Goal: Information Seeking & Learning: Find specific page/section

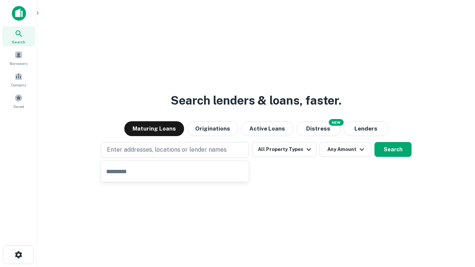
type input "**********"
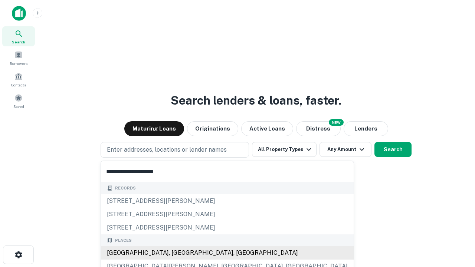
click at [177, 253] on div "[GEOGRAPHIC_DATA], [GEOGRAPHIC_DATA], [GEOGRAPHIC_DATA]" at bounding box center [227, 252] width 253 height 13
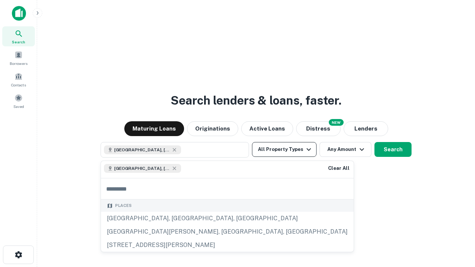
click at [284, 149] on button "All Property Types" at bounding box center [284, 149] width 65 height 15
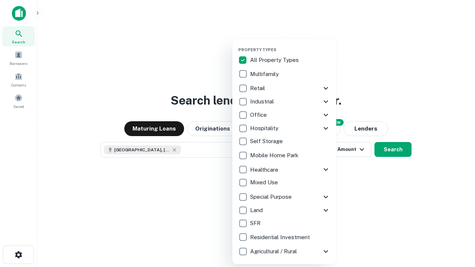
click at [290, 45] on button "button" at bounding box center [290, 45] width 104 height 0
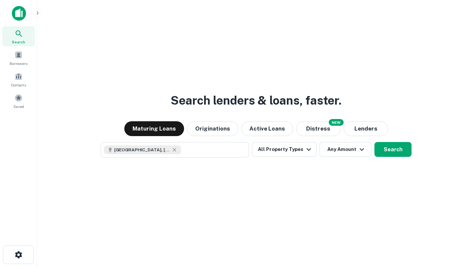
scroll to position [12, 0]
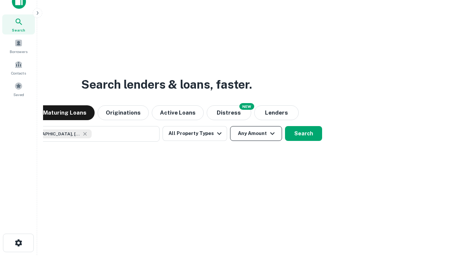
click at [230, 126] on button "Any Amount" at bounding box center [256, 133] width 52 height 15
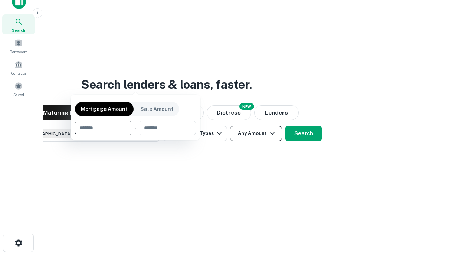
scroll to position [53, 210]
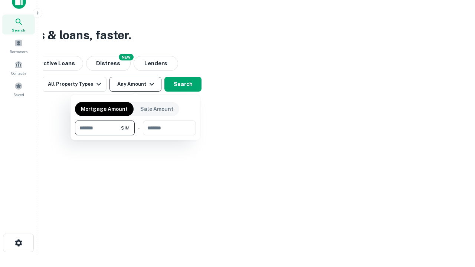
type input "*******"
click at [135, 135] on button "button" at bounding box center [135, 135] width 121 height 0
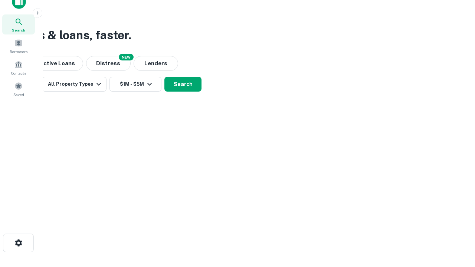
scroll to position [12, 0]
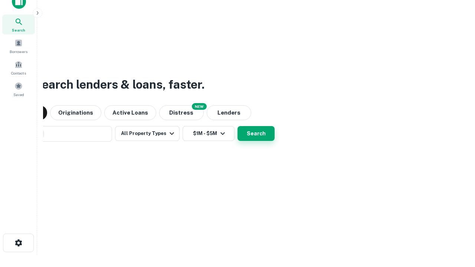
click at [237, 126] on button "Search" at bounding box center [255, 133] width 37 height 15
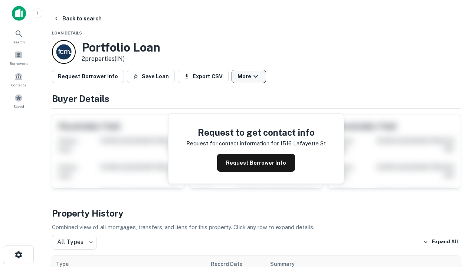
click at [248, 76] on button "More" at bounding box center [248, 76] width 34 height 13
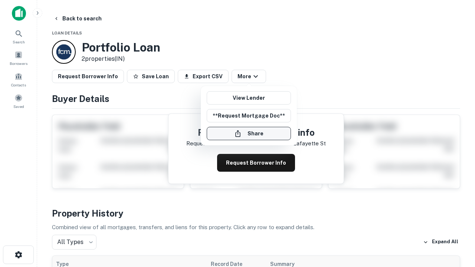
click at [248, 133] on button "Share" at bounding box center [249, 133] width 84 height 13
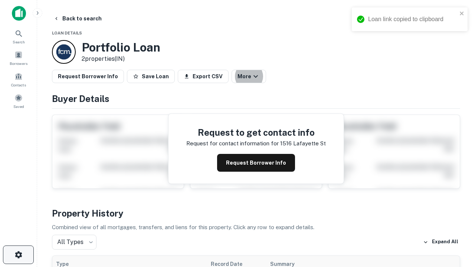
click at [18, 255] on icon "button" at bounding box center [18, 254] width 9 height 9
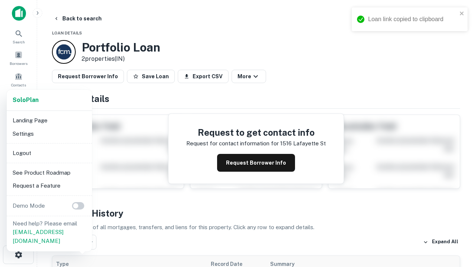
click at [49, 153] on li "Logout" at bounding box center [49, 152] width 79 height 13
